Goal: Information Seeking & Learning: Learn about a topic

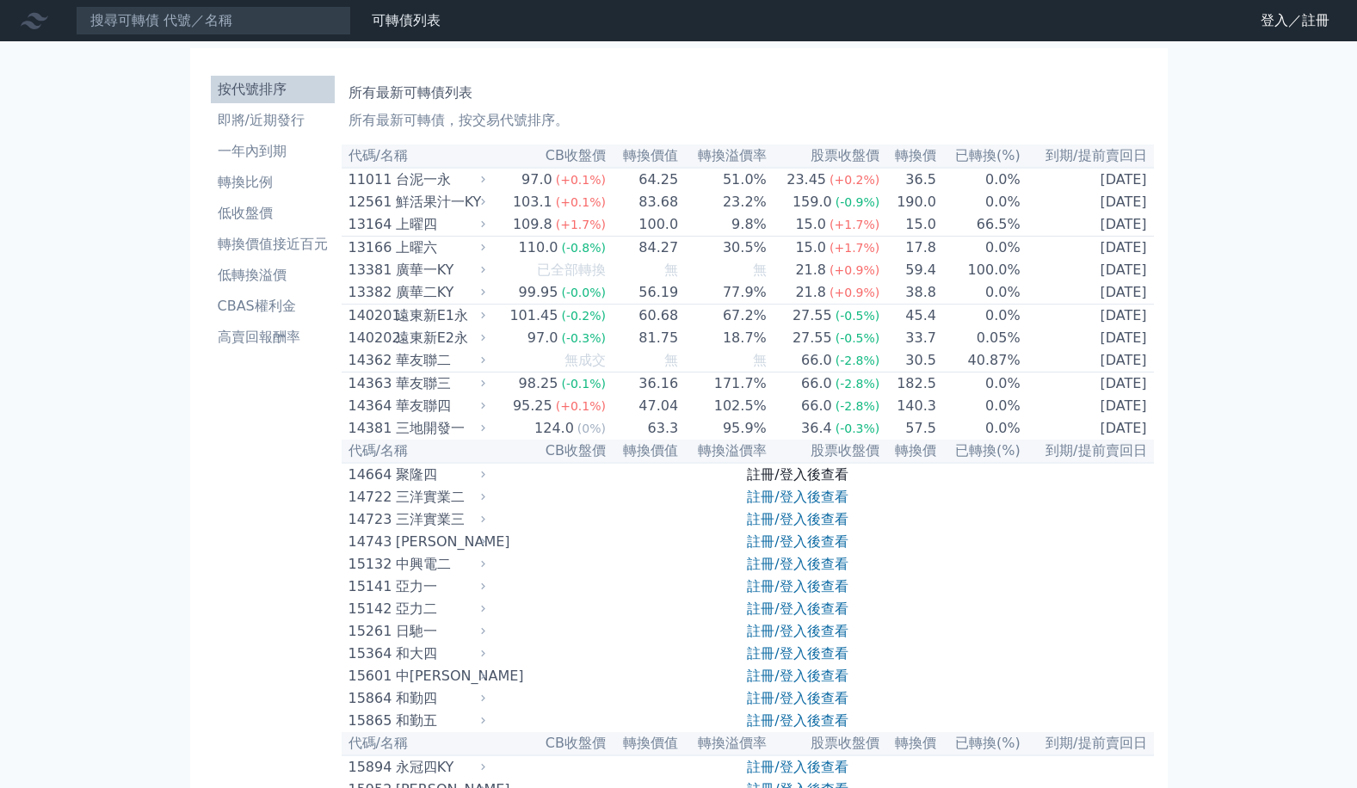
click at [752, 483] on link "註冊/登入後查看" at bounding box center [797, 474] width 101 height 16
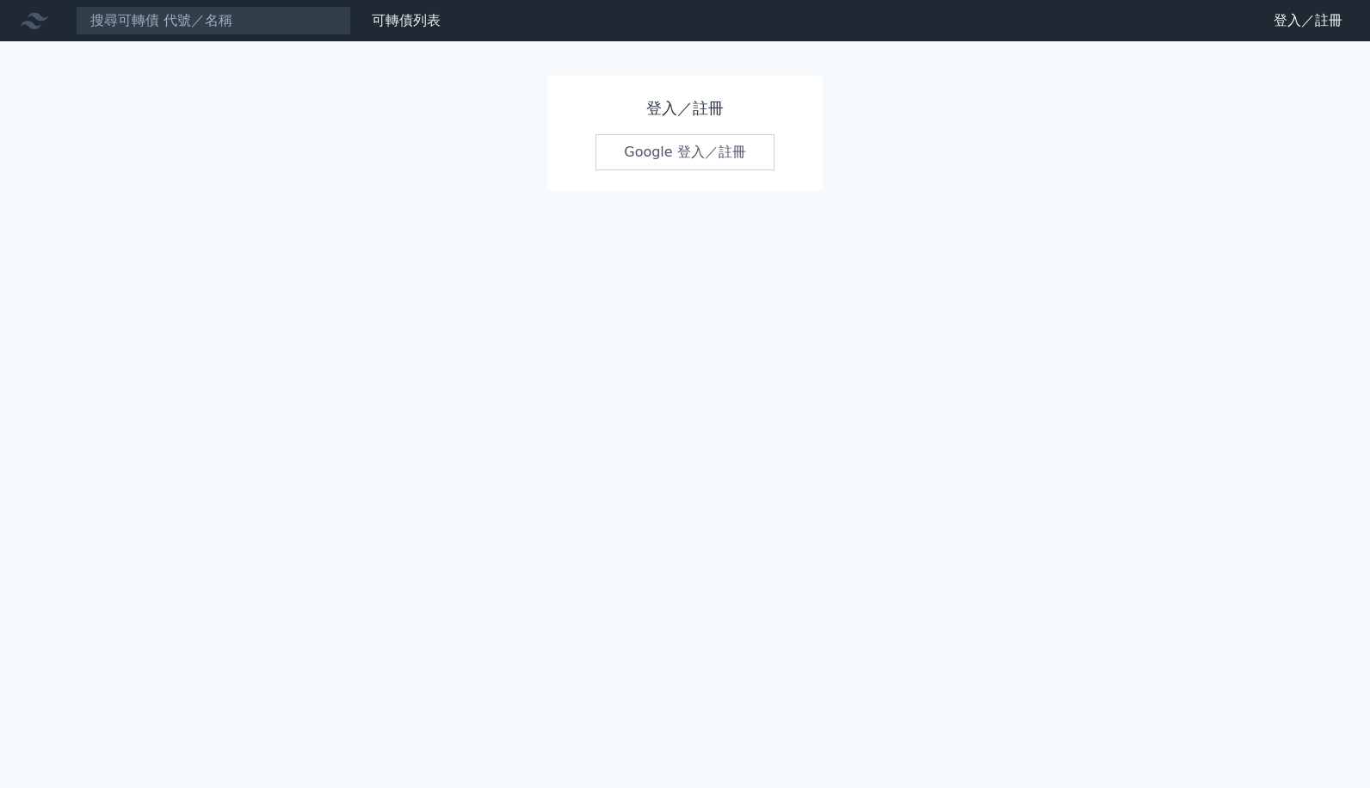
click at [659, 144] on link "Google 登入／註冊" at bounding box center [684, 152] width 179 height 36
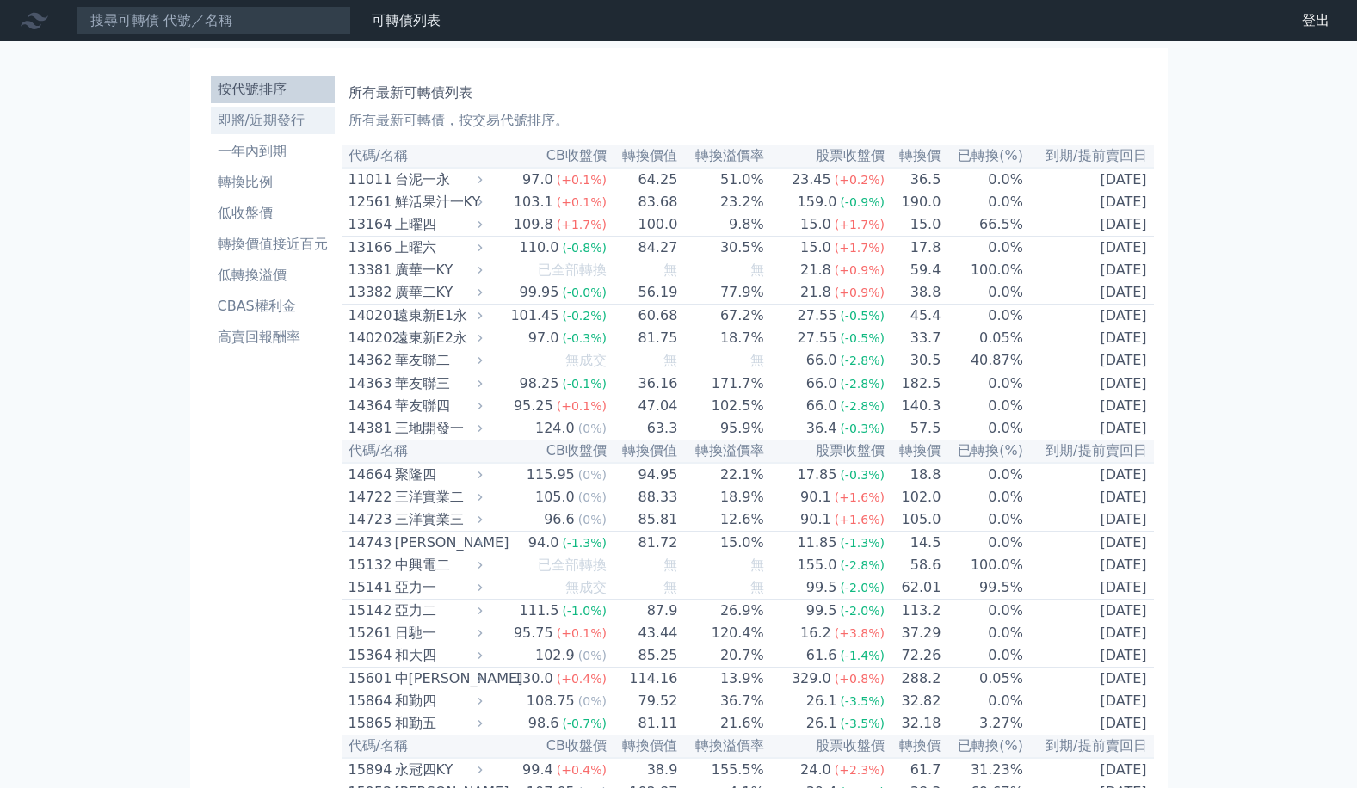
click at [308, 113] on li "即將/近期發行" at bounding box center [273, 120] width 124 height 21
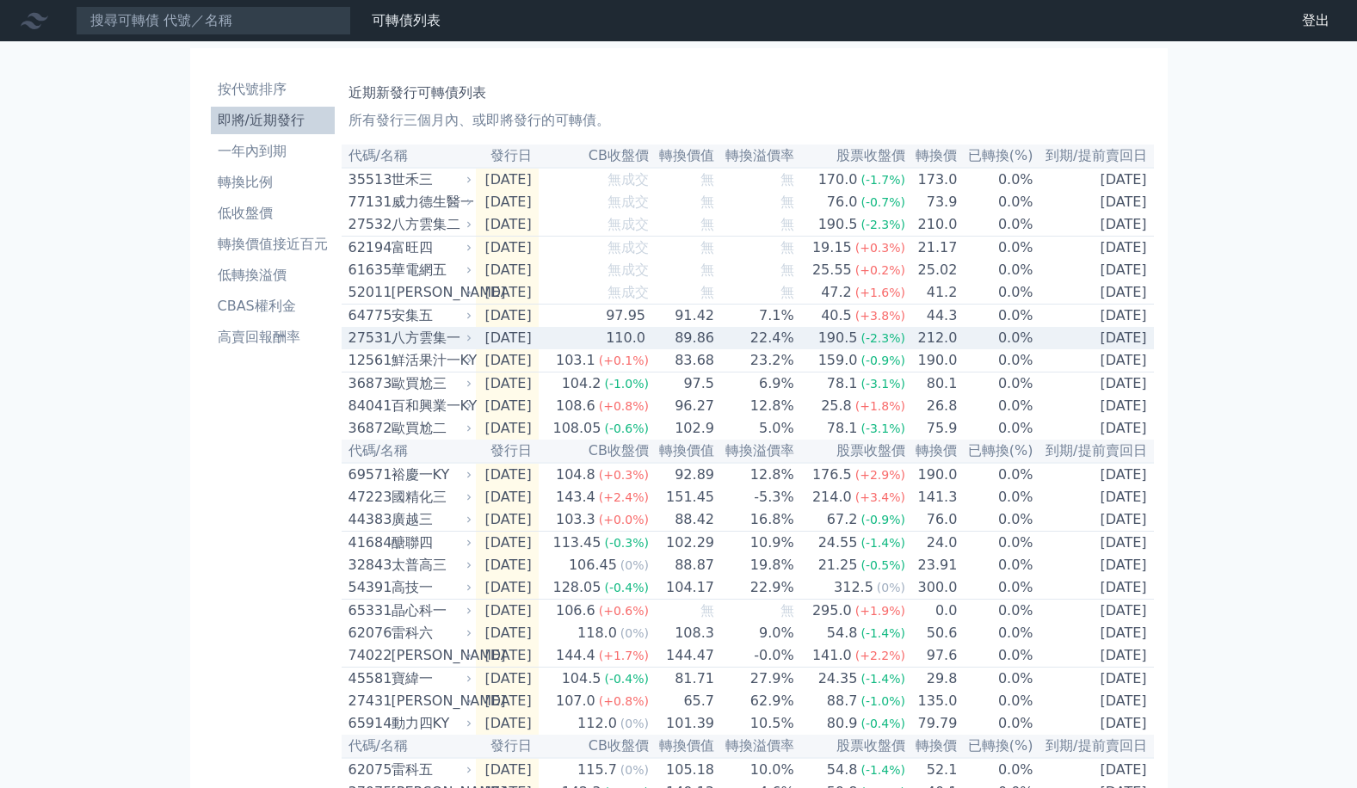
click at [645, 348] on div "110.0" at bounding box center [625, 338] width 46 height 21
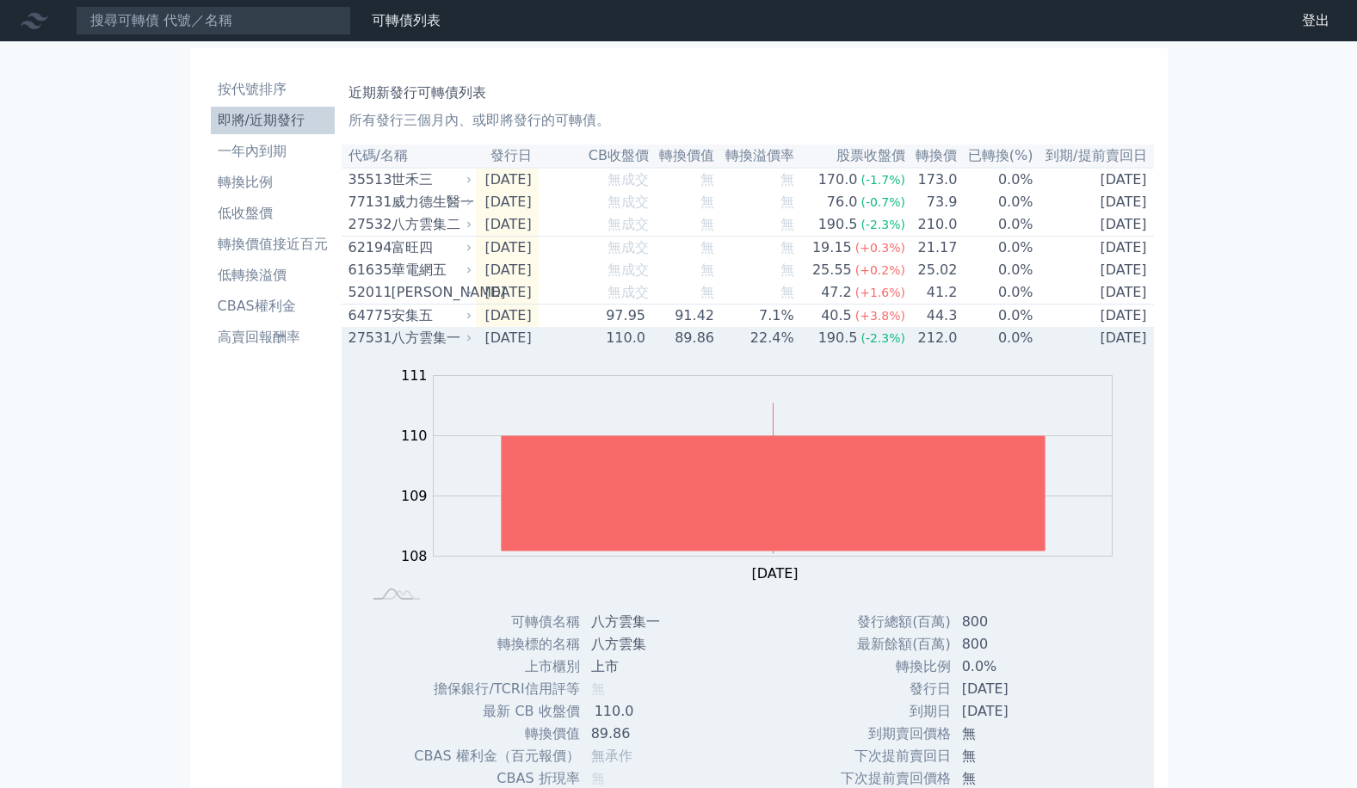
click at [620, 349] on td "110.0" at bounding box center [594, 338] width 111 height 22
